Goal: Information Seeking & Learning: Learn about a topic

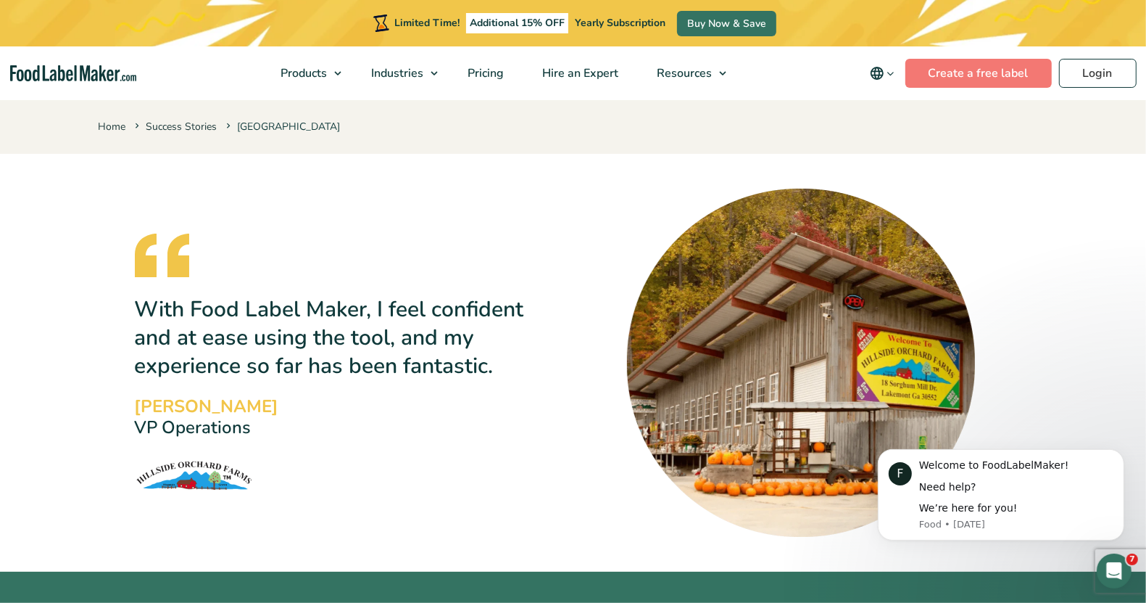
scroll to position [181, 0]
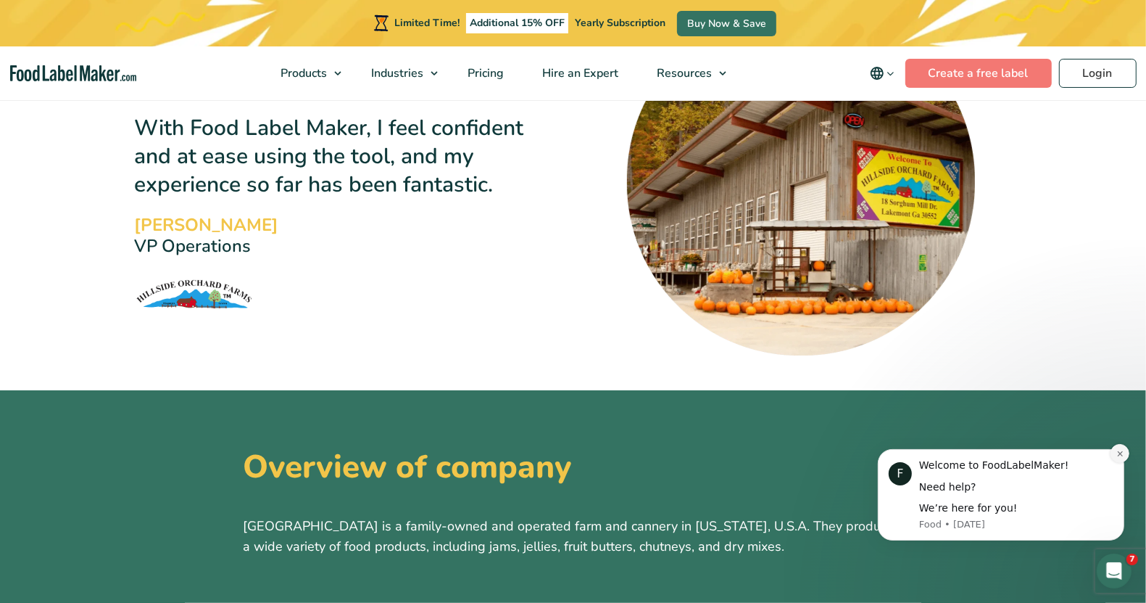
click at [1122, 449] on icon "Dismiss notification" at bounding box center [1120, 453] width 8 height 8
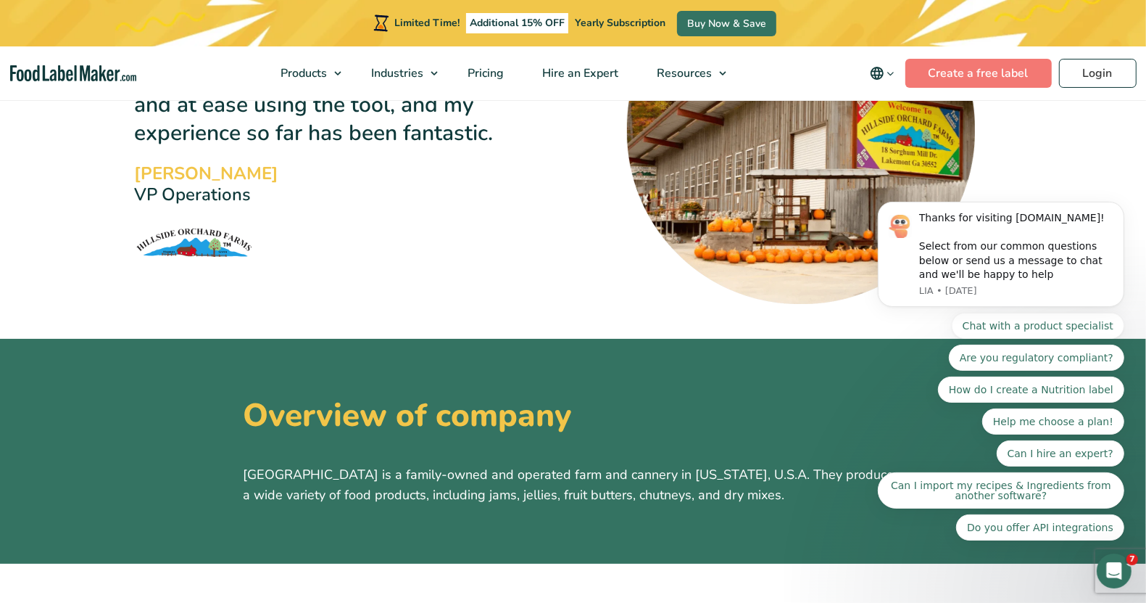
scroll to position [363, 0]
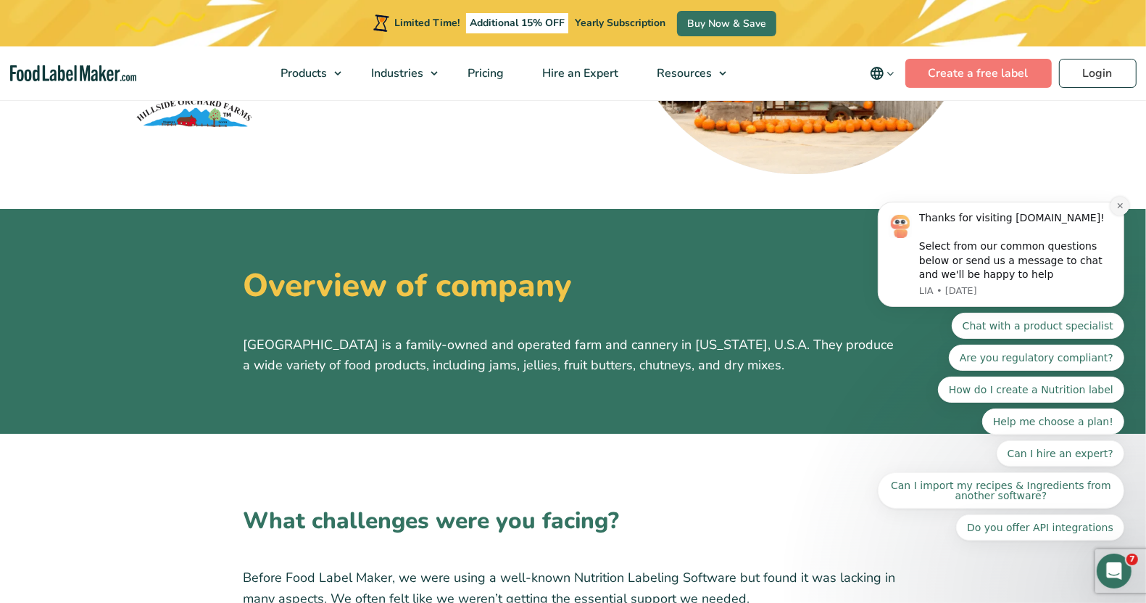
click at [1120, 210] on icon "Dismiss notification" at bounding box center [1120, 206] width 8 height 8
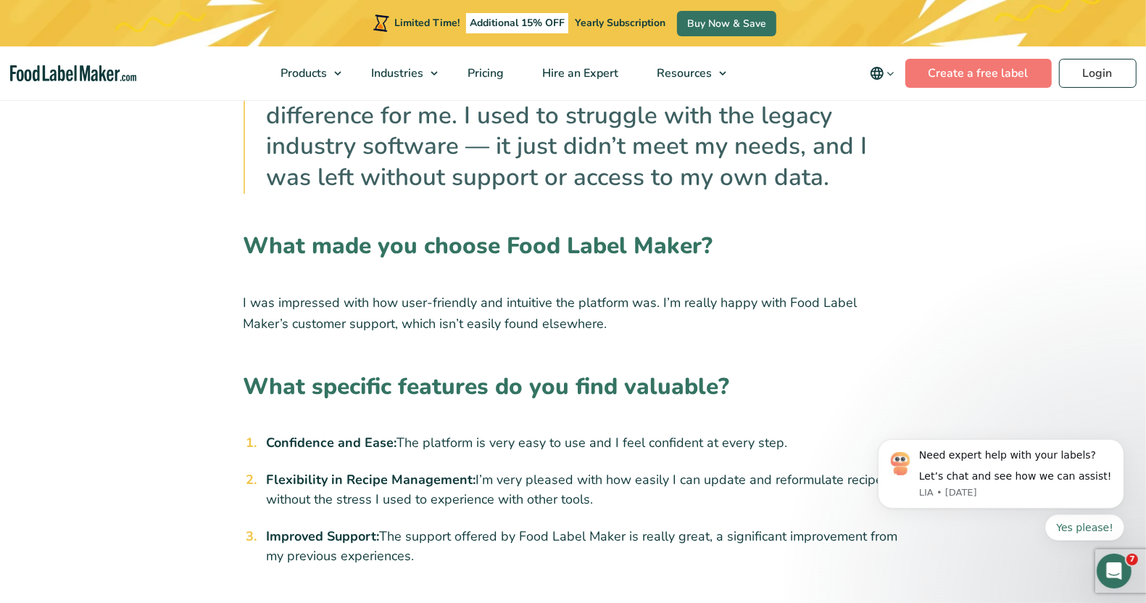
scroll to position [997, 0]
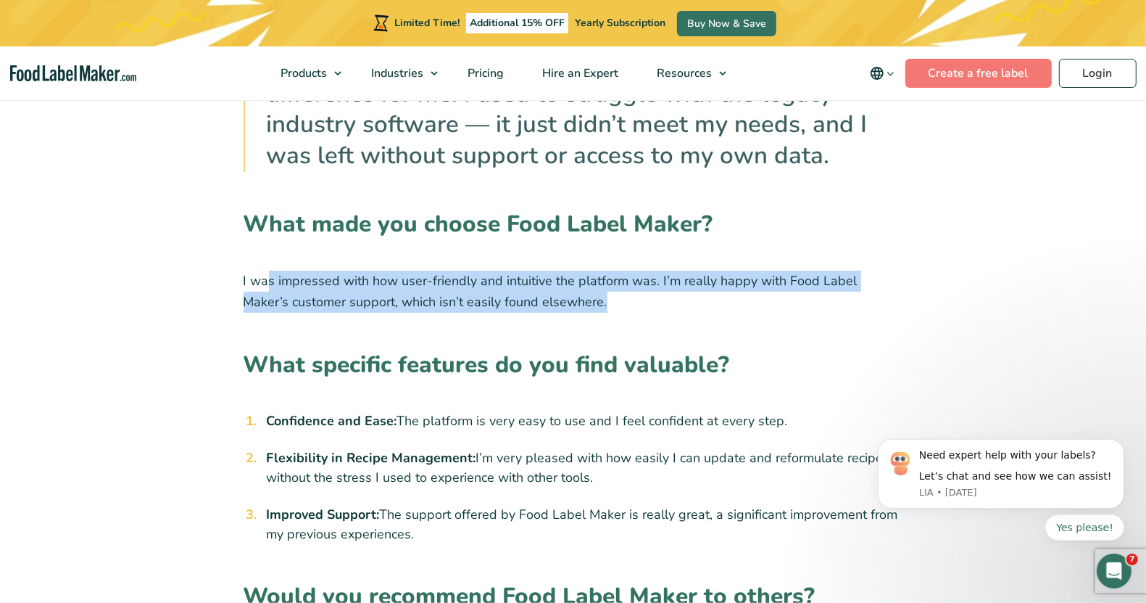
drag, startPoint x: 269, startPoint y: 264, endPoint x: 805, endPoint y: 302, distance: 537.2
click at [805, 302] on div "What challenges were you facing? Before Food Label Maker, we were using a well-…" at bounding box center [574, 430] width 660 height 1263
click at [805, 302] on p "I was impressed with how user-friendly and intuitive the platform was. I’m real…" at bounding box center [574, 291] width 660 height 42
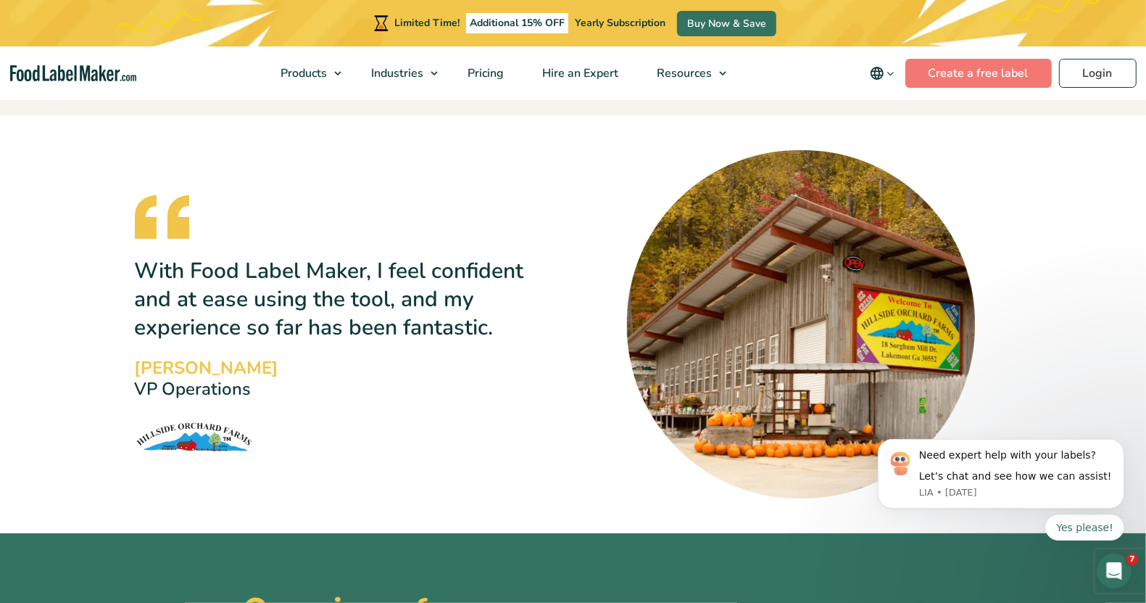
scroll to position [0, 0]
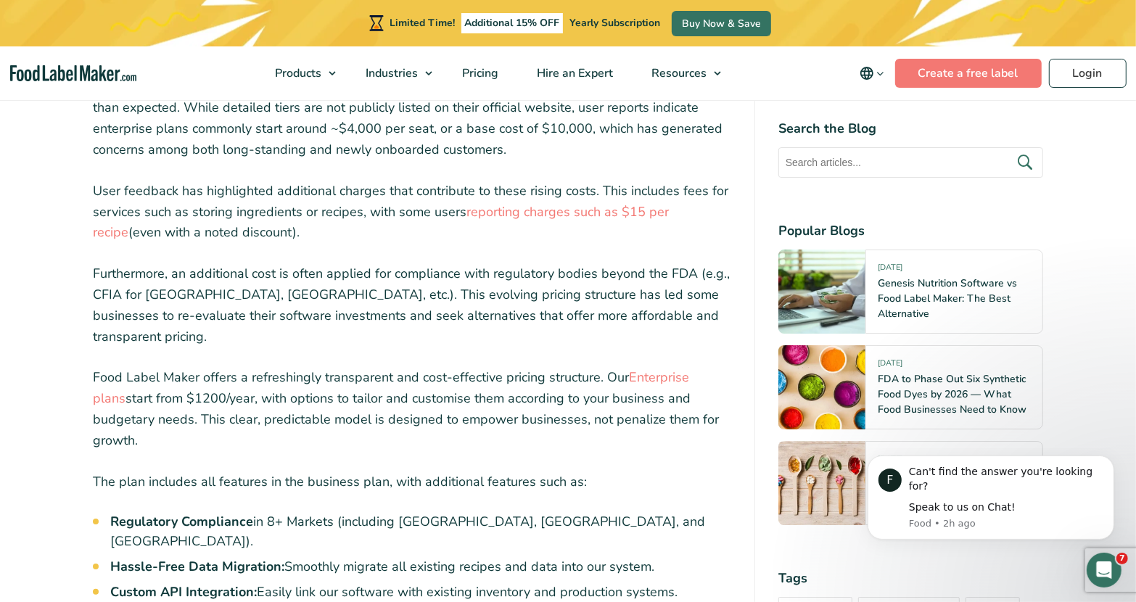
scroll to position [3988, 0]
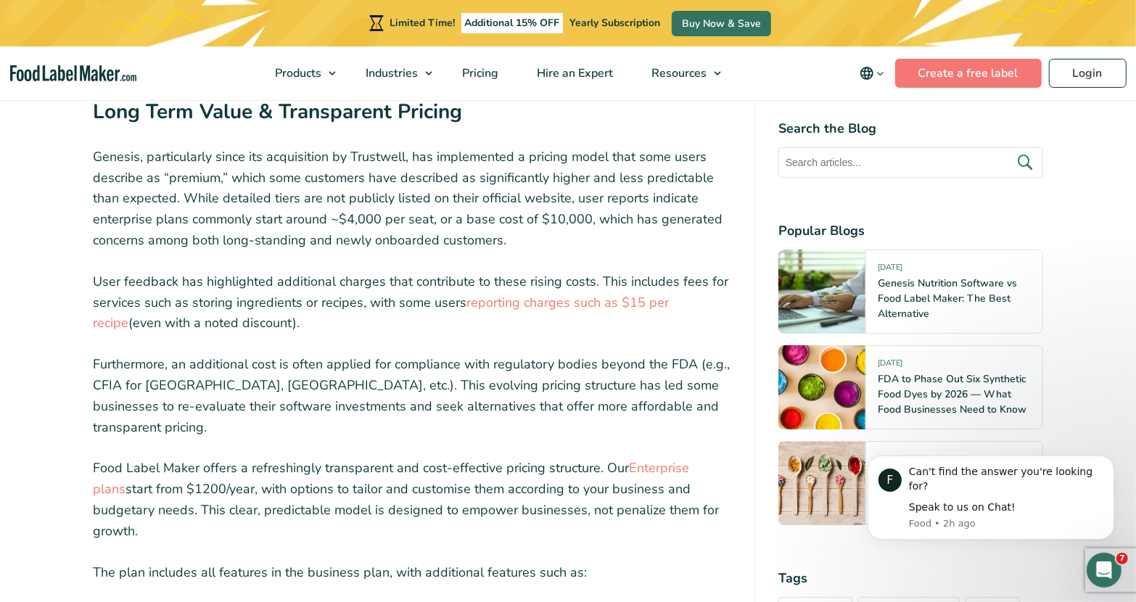
drag, startPoint x: 392, startPoint y: 228, endPoint x: 557, endPoint y: 242, distance: 165.2
click at [557, 271] on p "User feedback has highlighted additional charges that contribute to these risin…" at bounding box center [412, 302] width 638 height 62
click at [553, 271] on p "User feedback has highlighted additional charges that contribute to these risin…" at bounding box center [412, 302] width 638 height 62
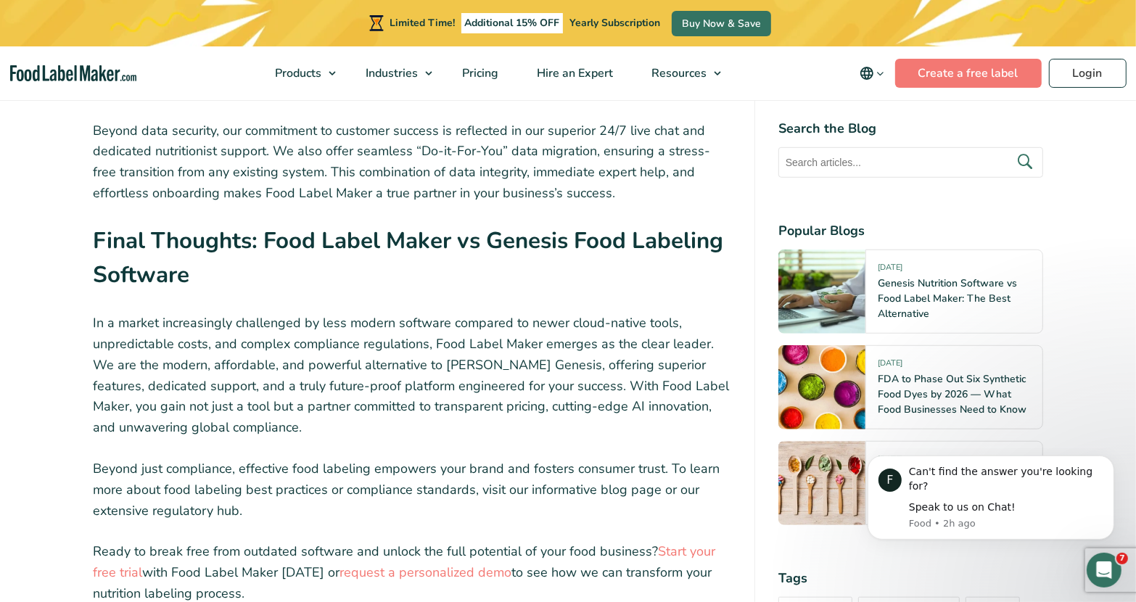
scroll to position [5348, 0]
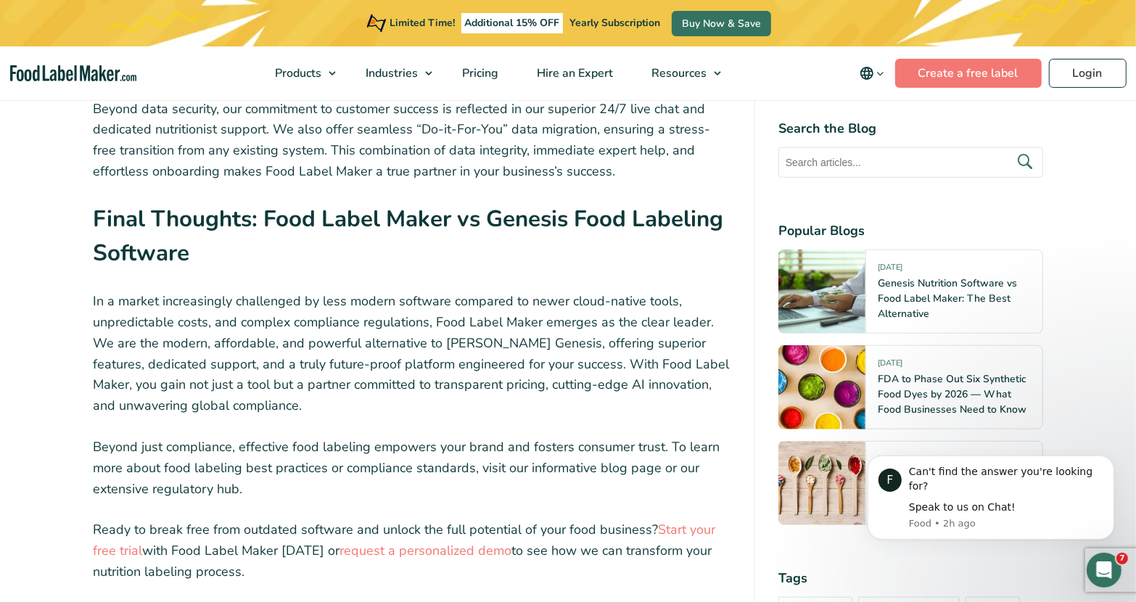
drag, startPoint x: 392, startPoint y: 514, endPoint x: 539, endPoint y: 518, distance: 147.2
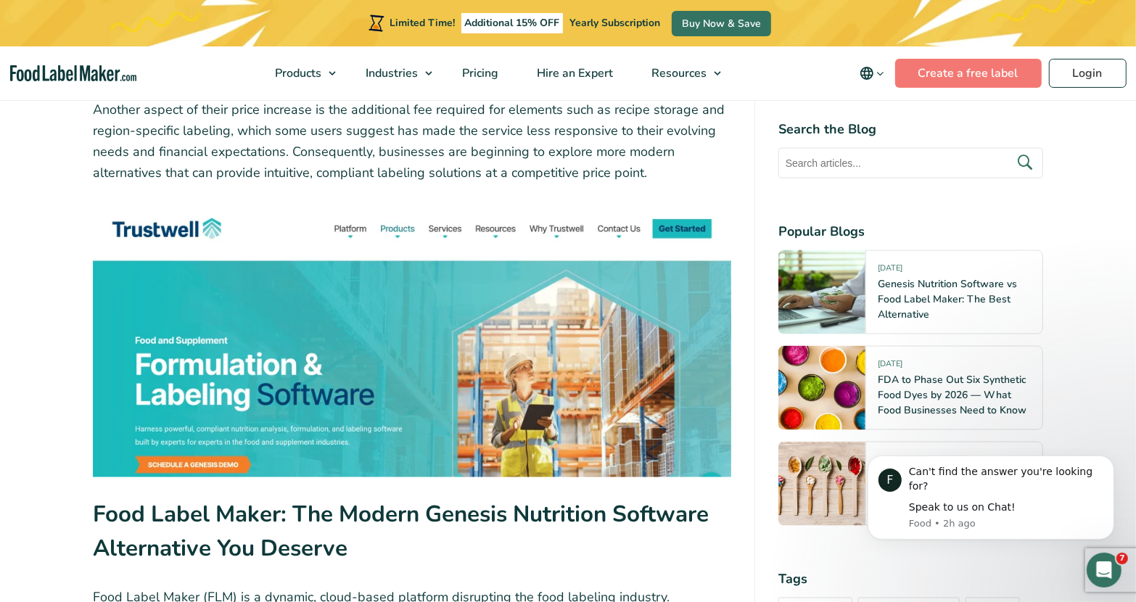
scroll to position [1541, 0]
